Goal: Transaction & Acquisition: Subscribe to service/newsletter

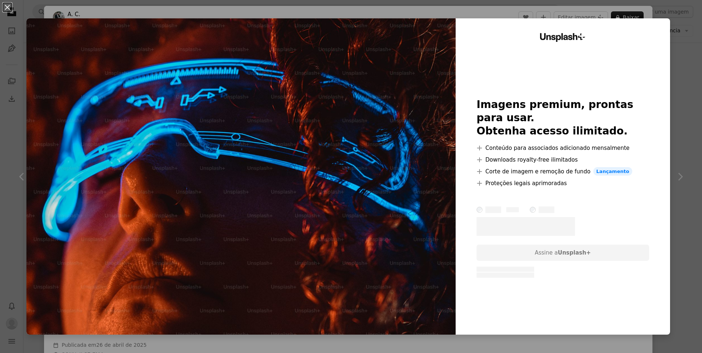
scroll to position [46, 0]
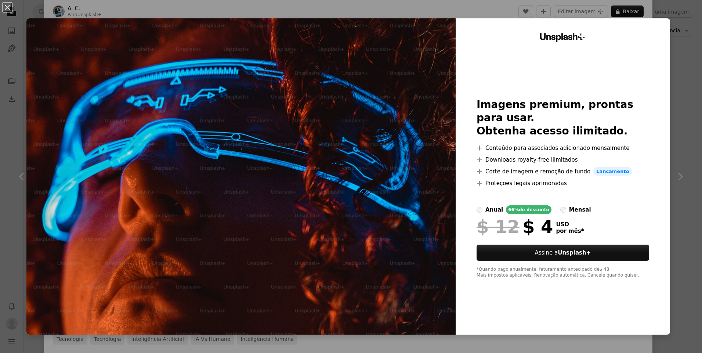
click at [700, 48] on div "An X shape Unsplash+ Imagens premium, prontas para usar. Obtenha acesso ilimita…" at bounding box center [351, 176] width 702 height 353
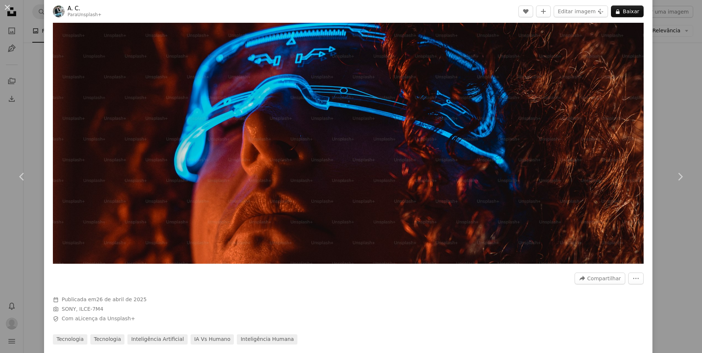
click at [685, 54] on div "An X shape Chevron left Chevron right A. C. Para Unsplash+ A heart A plus sign …" at bounding box center [351, 176] width 702 height 353
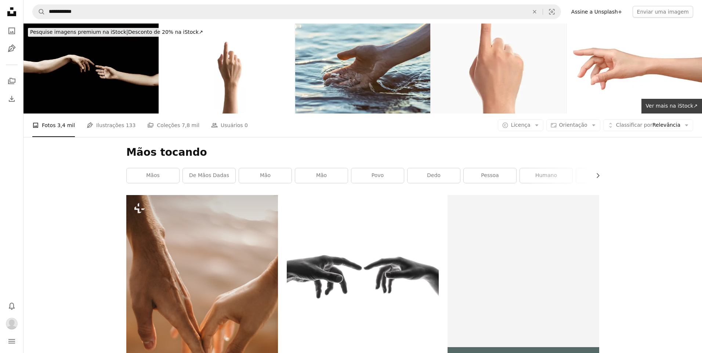
click at [15, 11] on icon "Unsplash logo Página inicial da Unsplash" at bounding box center [11, 11] width 15 height 15
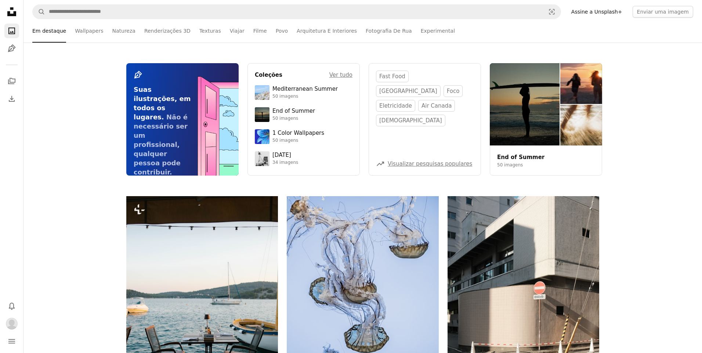
click at [600, 8] on link "Assine a Unsplash+" at bounding box center [597, 12] width 60 height 12
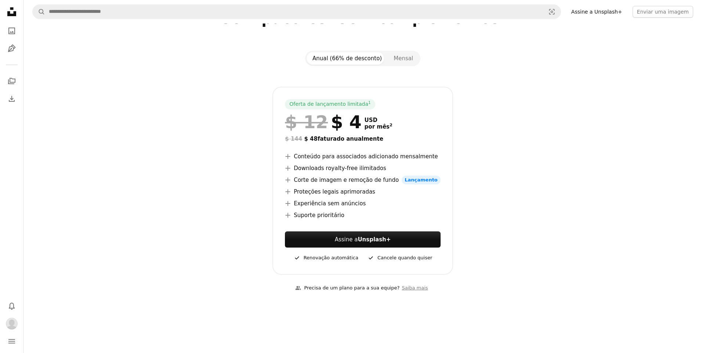
scroll to position [57, 0]
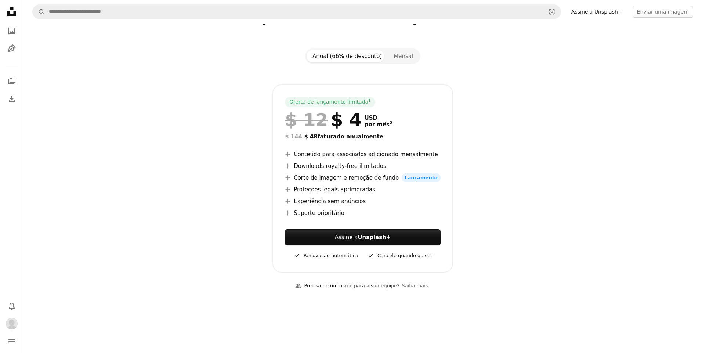
click at [343, 254] on div "A checkmark Renovação automática" at bounding box center [326, 255] width 65 height 9
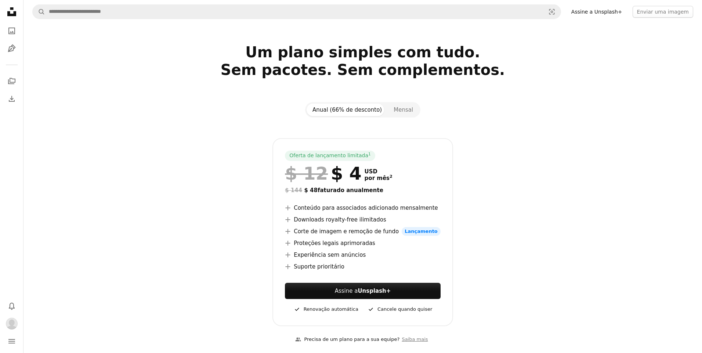
scroll to position [0, 0]
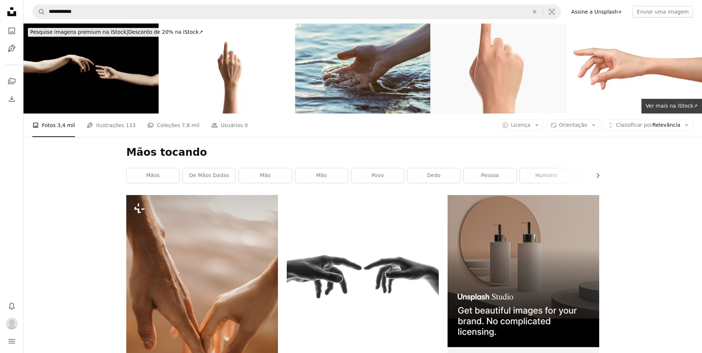
click at [601, 14] on link "Assine a Unsplash+" at bounding box center [597, 12] width 60 height 12
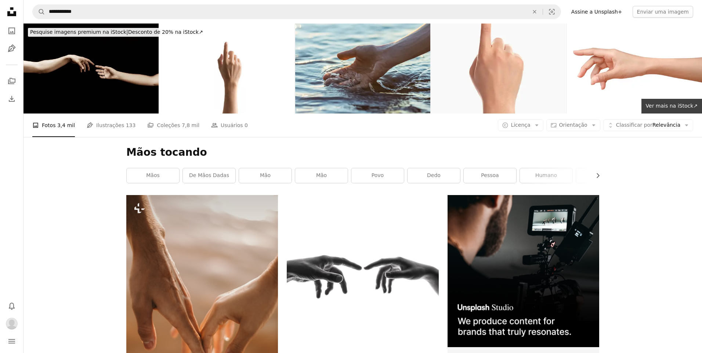
scroll to position [1207, 0]
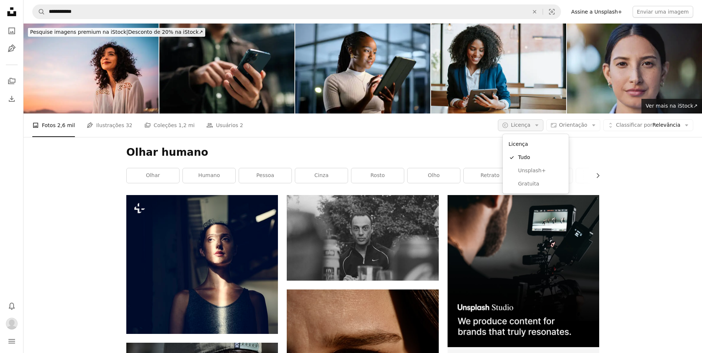
click at [522, 129] on button "A copyright icon © Licença Arrow down" at bounding box center [520, 125] width 45 height 12
click at [521, 183] on span "Gratuita" at bounding box center [540, 183] width 45 height 7
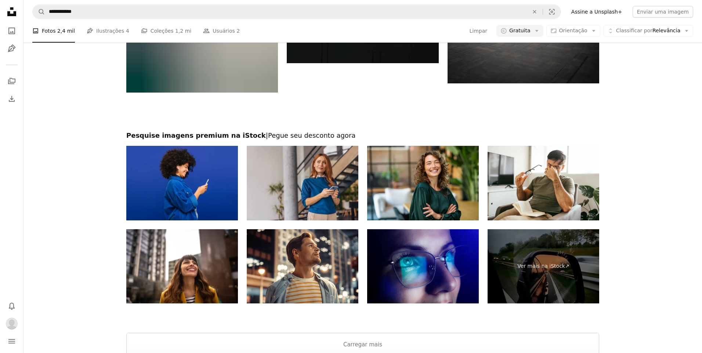
scroll to position [1288, 0]
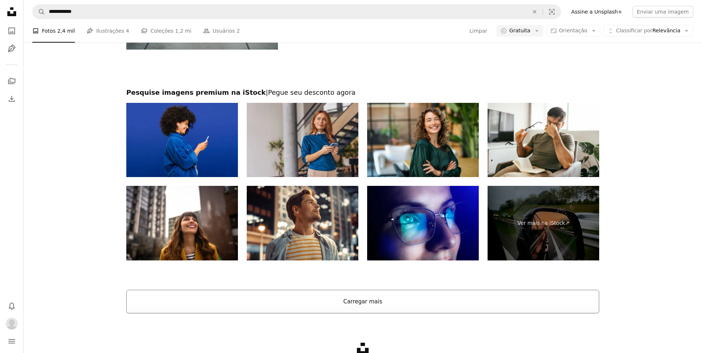
click at [356, 300] on button "Carregar mais" at bounding box center [362, 302] width 473 height 24
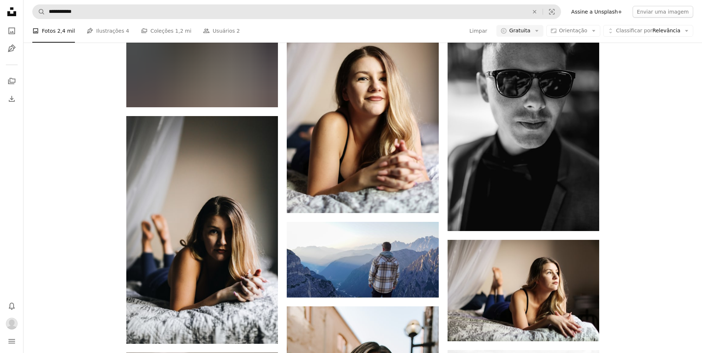
scroll to position [4706, 0]
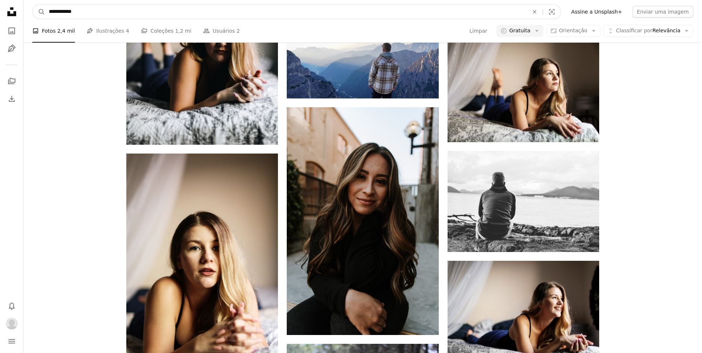
click at [236, 12] on input "**********" at bounding box center [286, 12] width 482 height 14
type input "**********"
click button "A magnifying glass" at bounding box center [39, 12] width 12 height 14
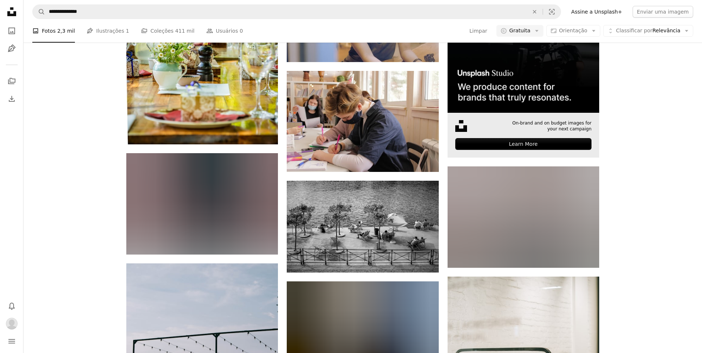
scroll to position [234, 0]
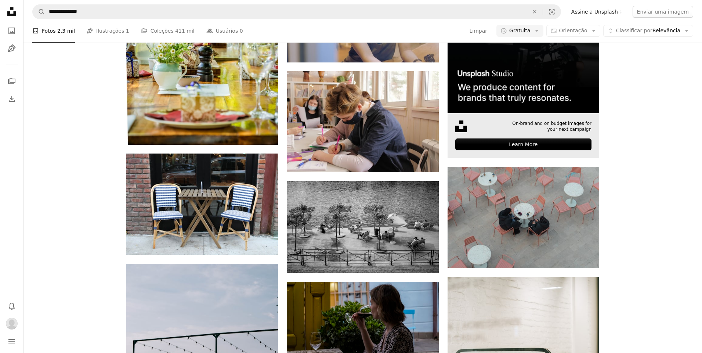
click at [509, 141] on div "Learn More" at bounding box center [524, 145] width 136 height 12
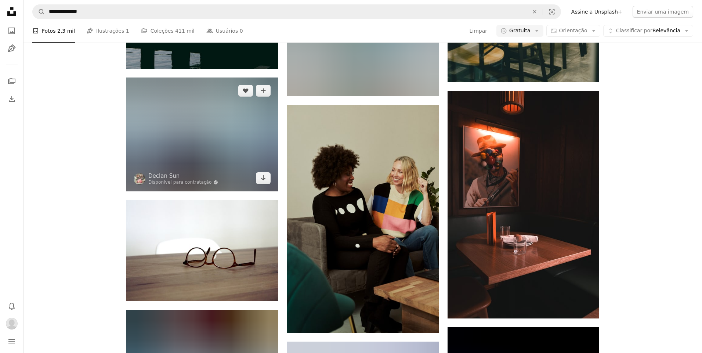
scroll to position [672, 0]
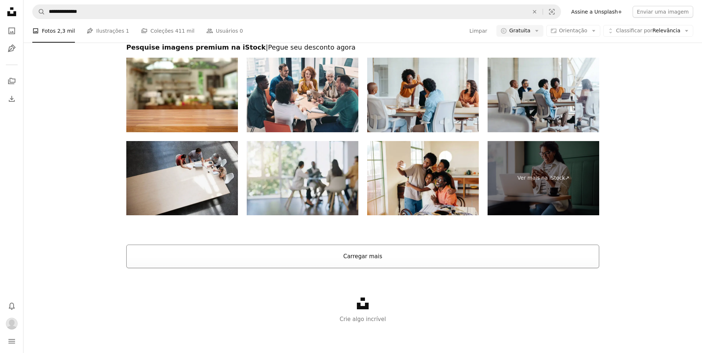
click at [360, 258] on button "Carregar mais" at bounding box center [362, 257] width 473 height 24
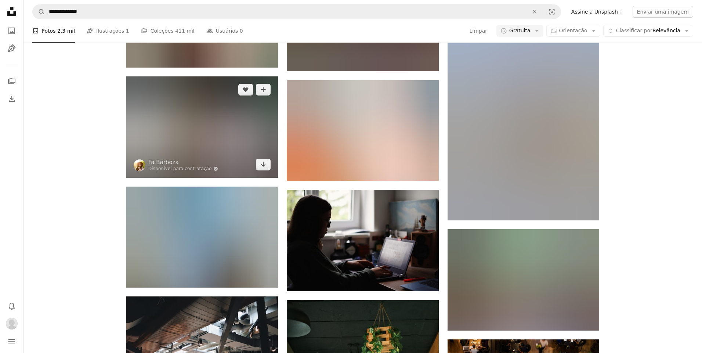
scroll to position [2731, 0]
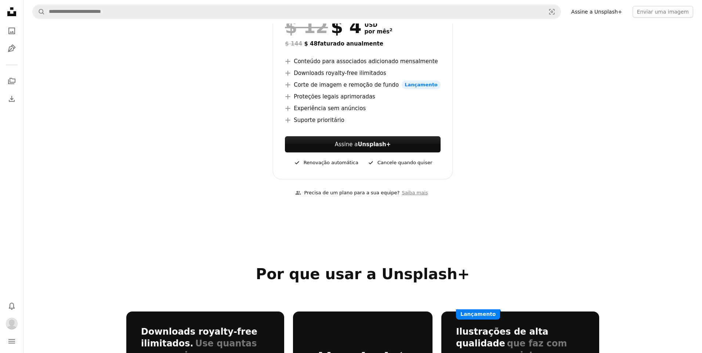
scroll to position [15, 0]
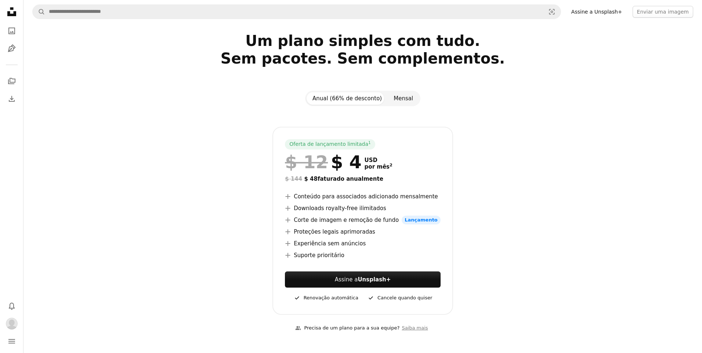
click at [407, 93] on button "Mensal" at bounding box center [403, 98] width 31 height 12
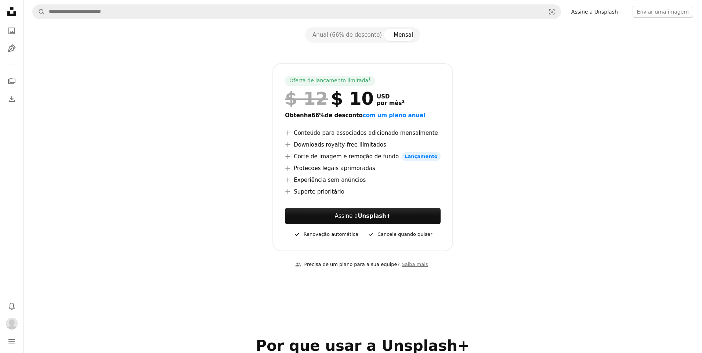
scroll to position [0, 0]
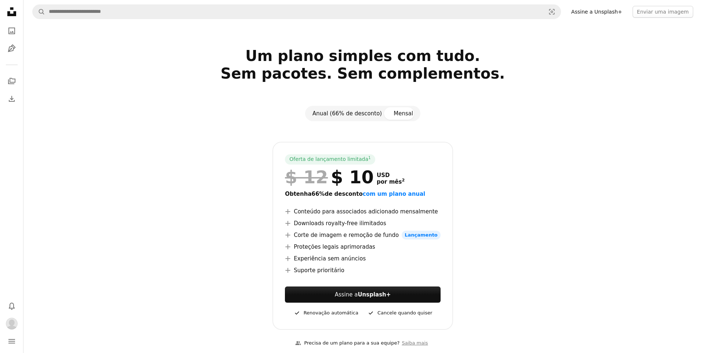
click at [360, 113] on button "Anual (66% de desconto)" at bounding box center [347, 113] width 81 height 12
click at [12, 30] on icon "A photo" at bounding box center [11, 30] width 9 height 9
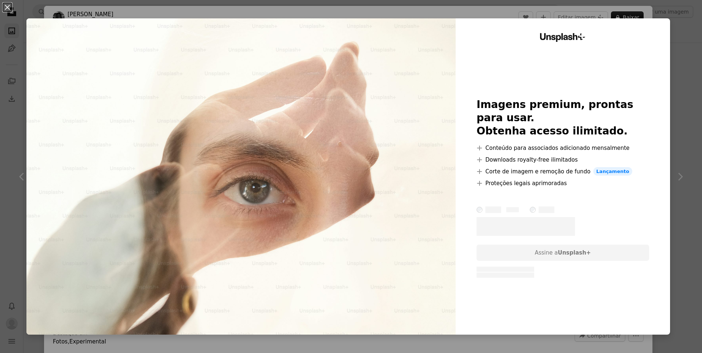
scroll to position [3304, 0]
